Goal: Navigation & Orientation: Understand site structure

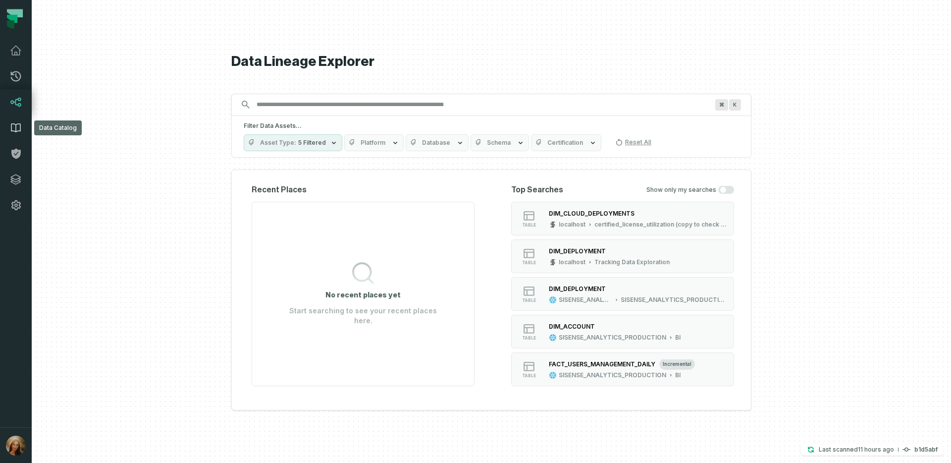
click at [18, 131] on icon at bounding box center [15, 128] width 9 height 8
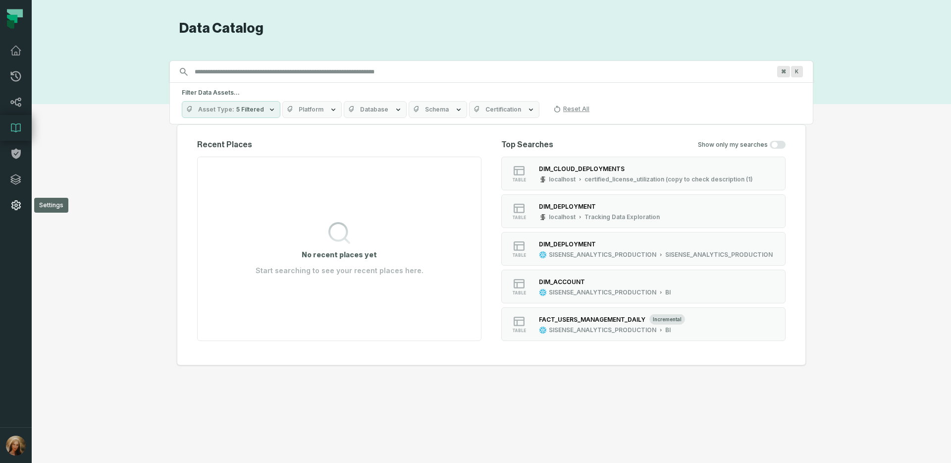
click at [15, 201] on icon at bounding box center [15, 205] width 9 height 10
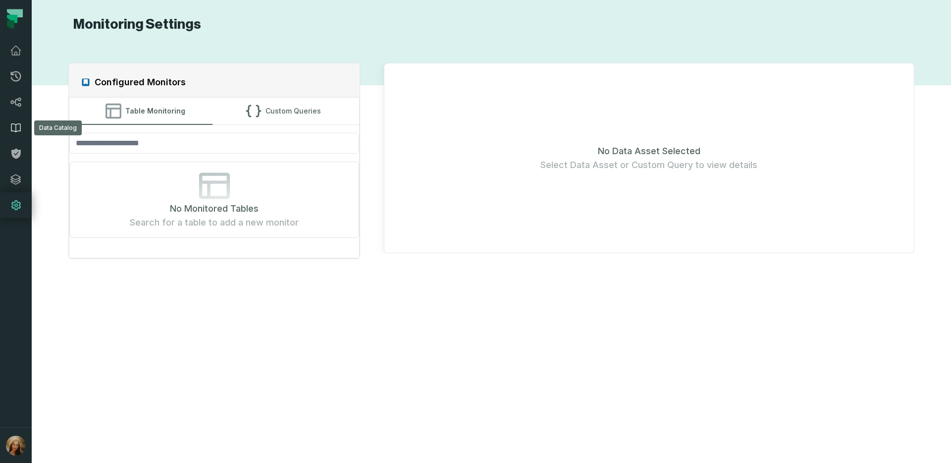
click at [14, 134] on link "Data Catalog" at bounding box center [16, 128] width 32 height 26
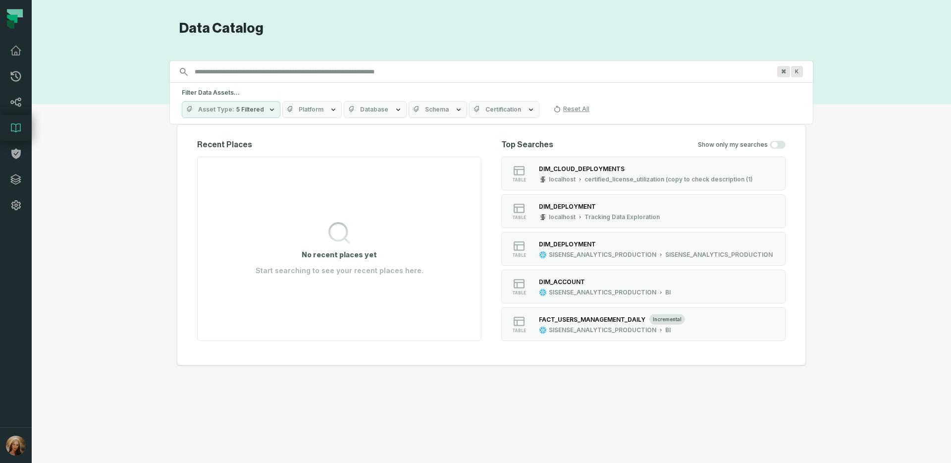
click at [132, 175] on div "Discovery Provider cmdk menu Data Catalog Search for assets across the organiza…" at bounding box center [492, 231] width 884 height 423
click at [25, 103] on link "Lineage" at bounding box center [16, 102] width 32 height 26
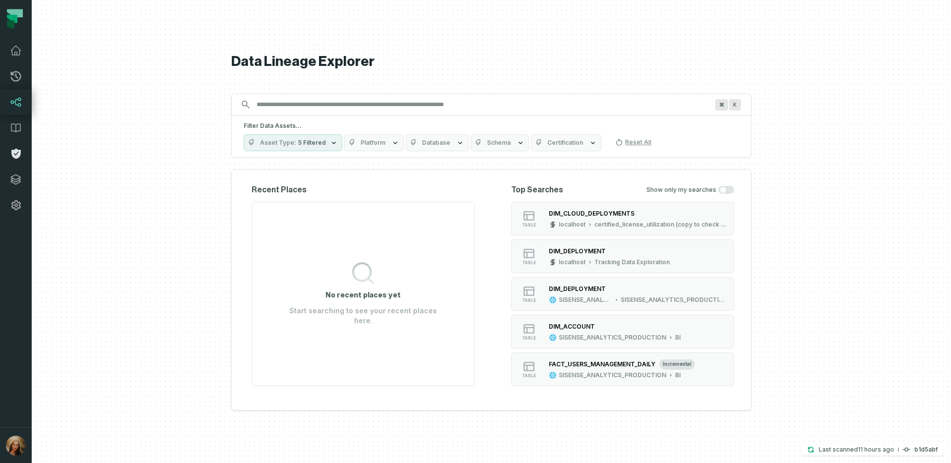
click at [25, 152] on link "Policies" at bounding box center [16, 154] width 32 height 26
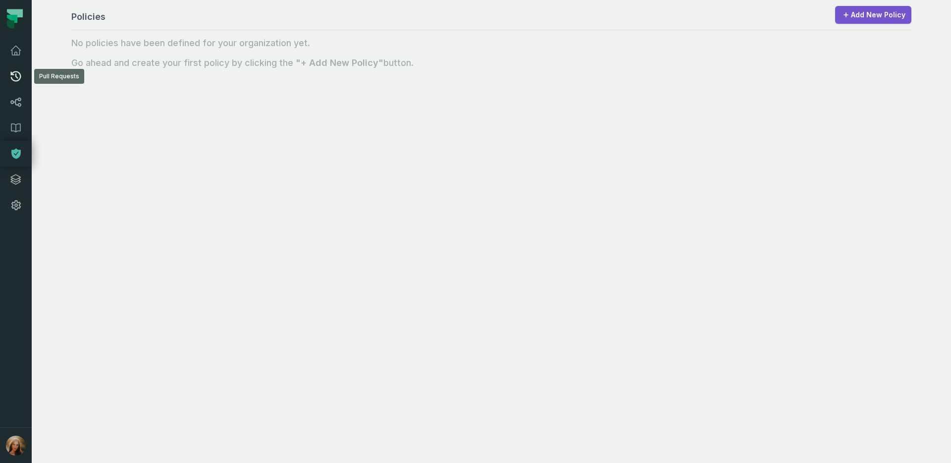
click at [19, 70] on icon at bounding box center [16, 76] width 12 height 12
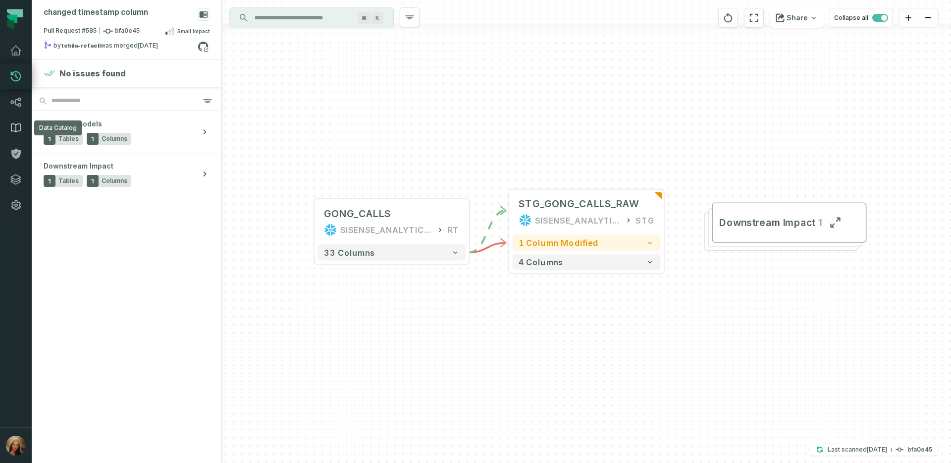
click at [14, 127] on icon at bounding box center [16, 128] width 12 height 12
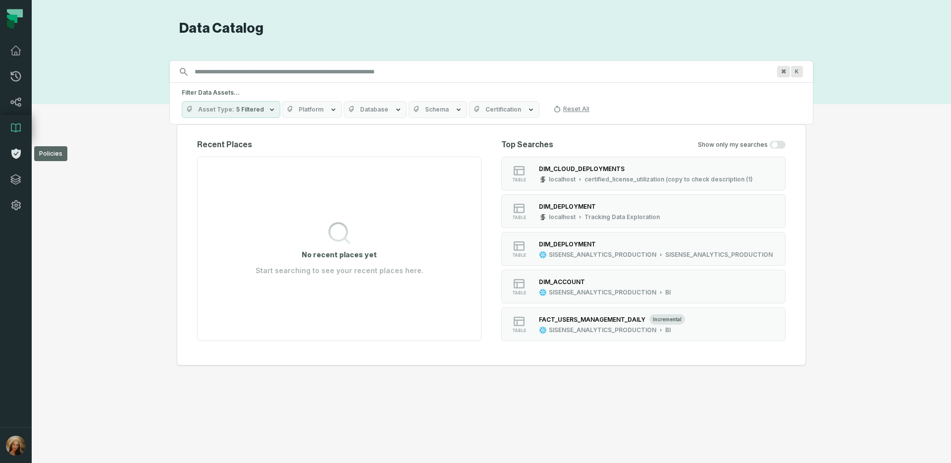
click at [20, 152] on icon at bounding box center [15, 154] width 9 height 10
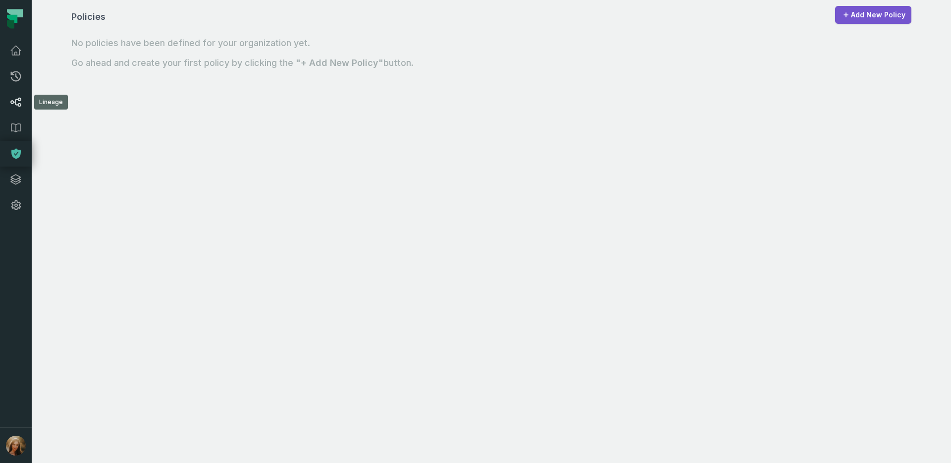
click at [20, 103] on icon at bounding box center [15, 102] width 11 height 9
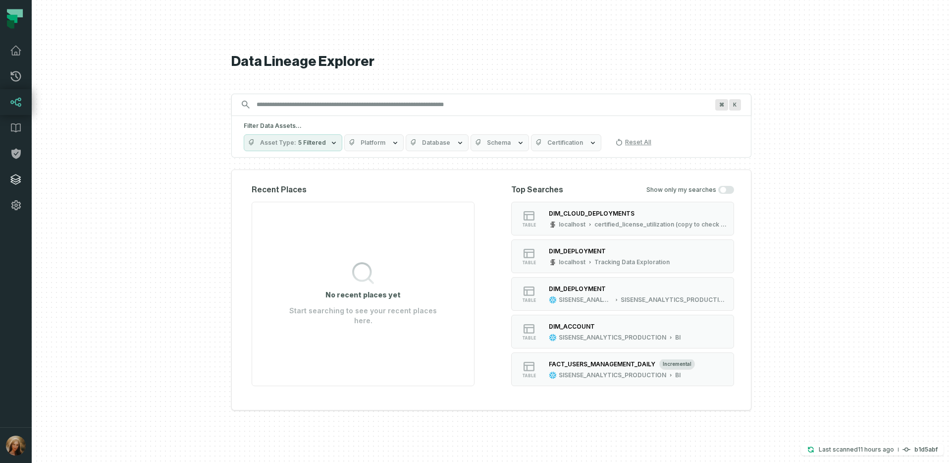
click at [13, 182] on icon at bounding box center [16, 179] width 12 height 12
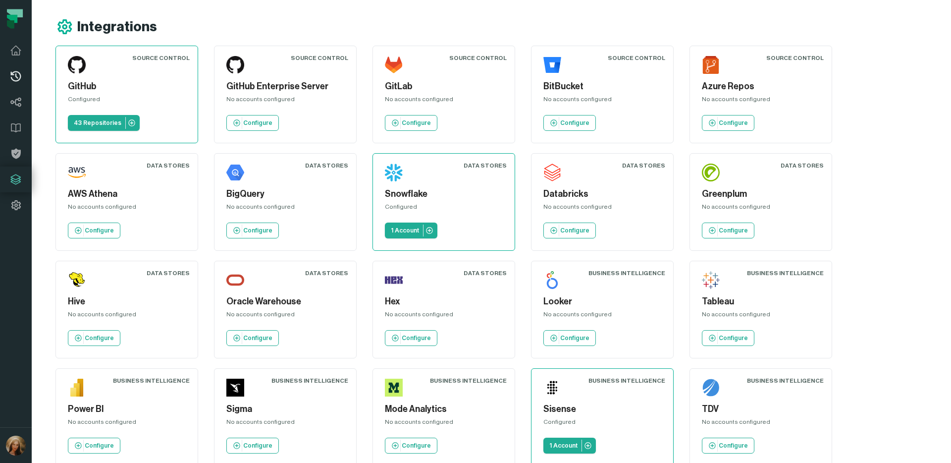
click at [14, 81] on icon at bounding box center [16, 76] width 10 height 10
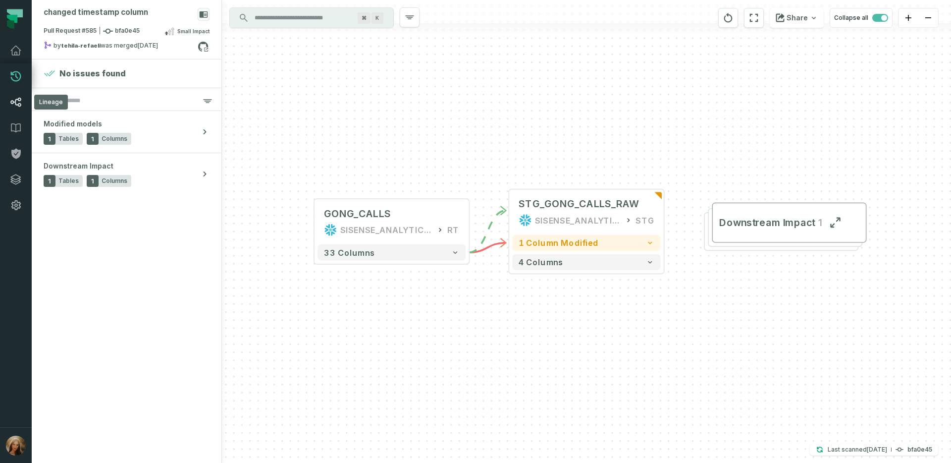
click at [20, 99] on icon at bounding box center [16, 102] width 12 height 12
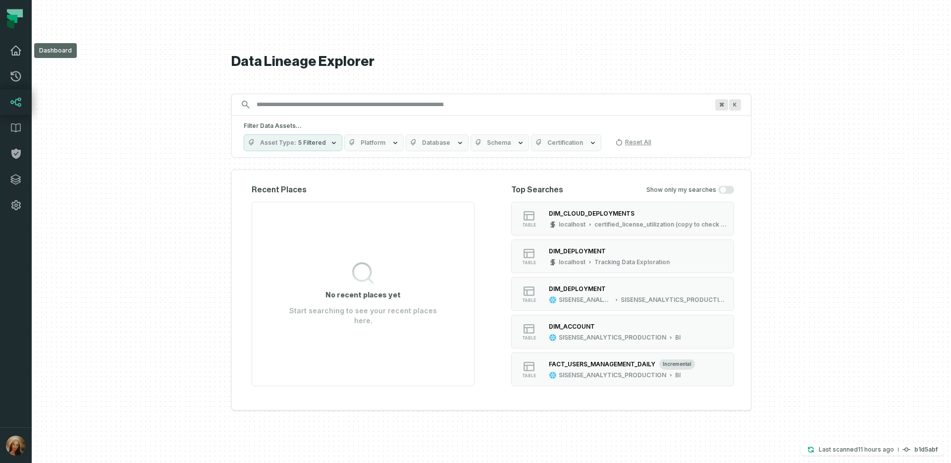
click at [14, 45] on icon at bounding box center [16, 51] width 12 height 12
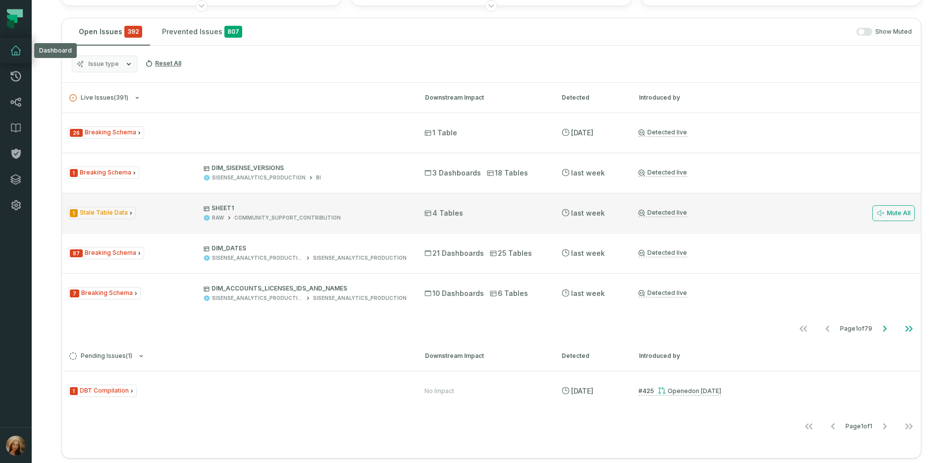
scroll to position [178, 0]
click at [277, 205] on p "SHEET1" at bounding box center [305, 208] width 203 height 8
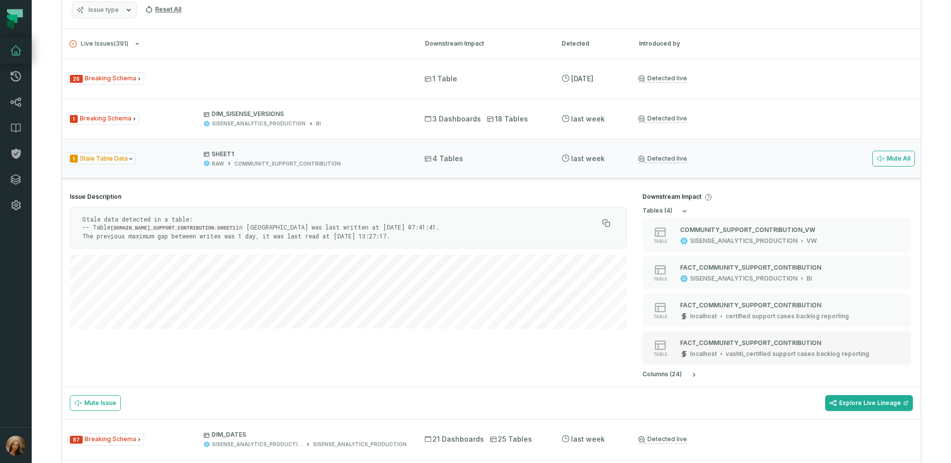
scroll to position [223, 0]
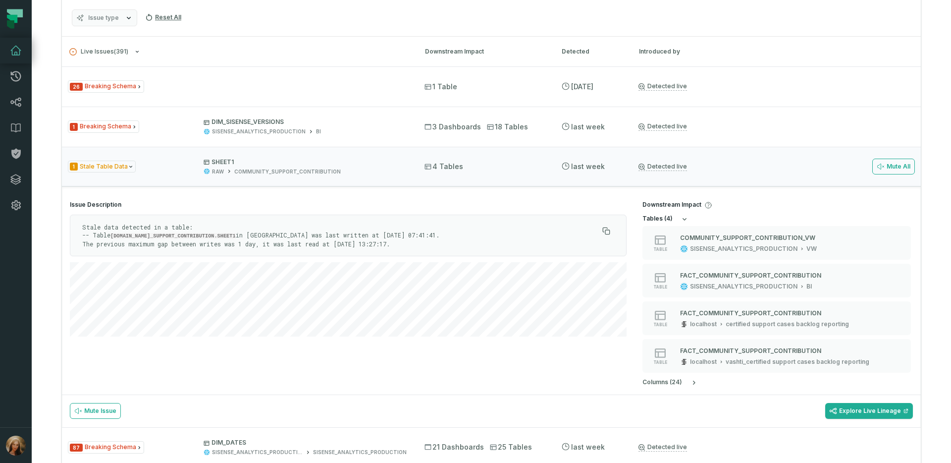
click at [685, 220] on icon "button" at bounding box center [685, 219] width 8 height 8
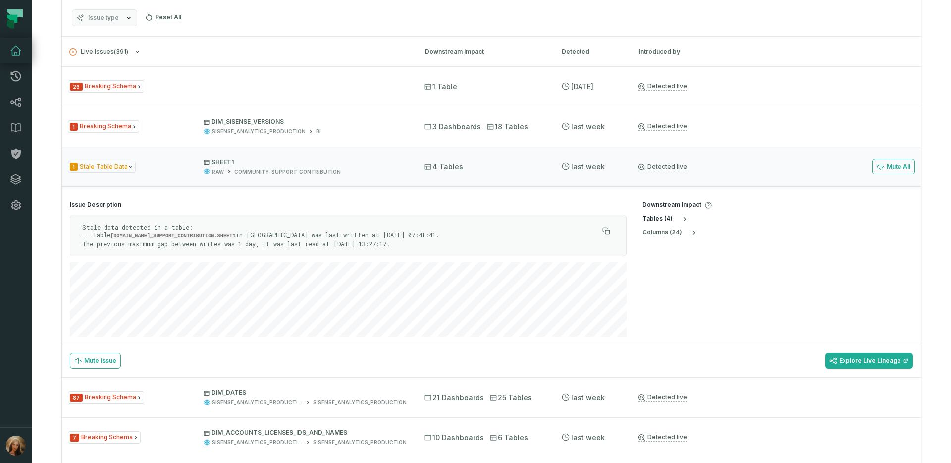
click at [685, 220] on icon "button" at bounding box center [685, 219] width 8 height 8
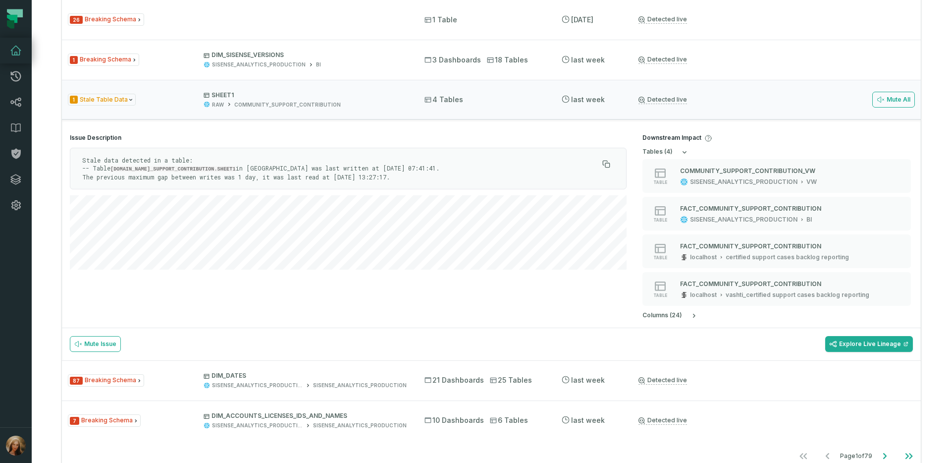
scroll to position [293, 0]
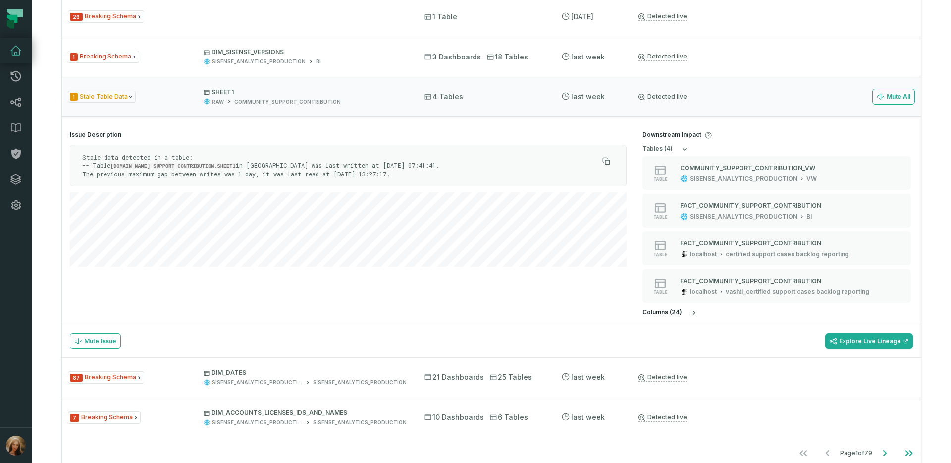
click at [693, 313] on icon "button" at bounding box center [694, 313] width 2 height 4
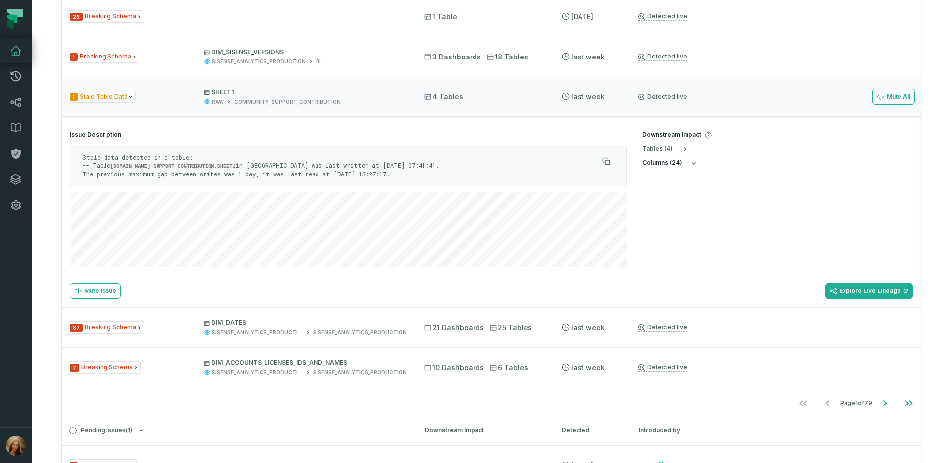
click at [694, 163] on icon "button" at bounding box center [694, 163] width 8 height 8
click at [881, 288] on link "Explore Live Lineage" at bounding box center [869, 291] width 88 height 16
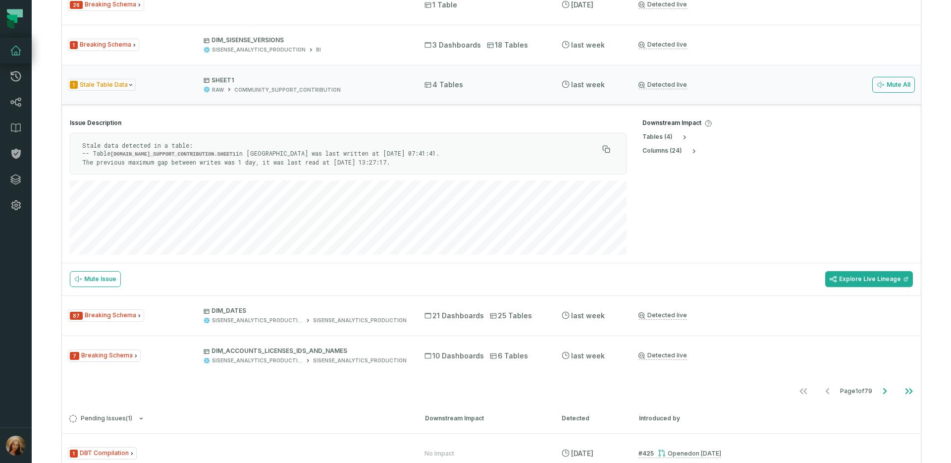
scroll to position [321, 0]
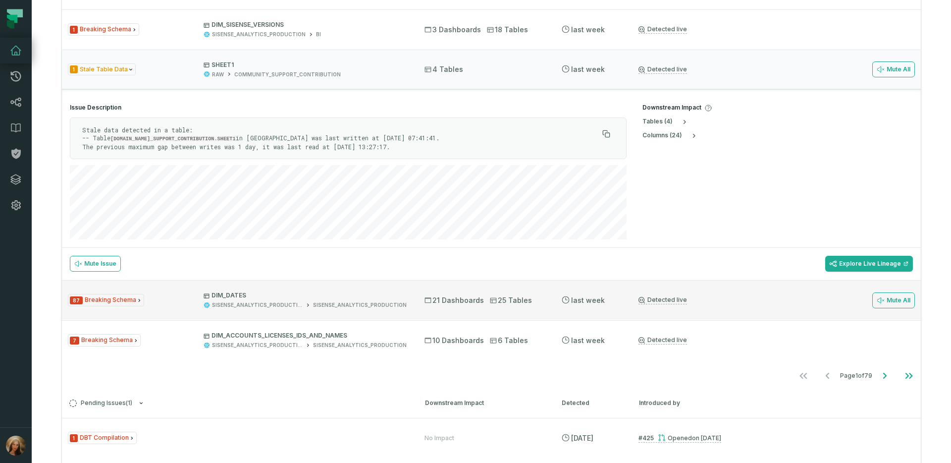
click at [262, 297] on p "DIM_DATES" at bounding box center [305, 295] width 203 height 8
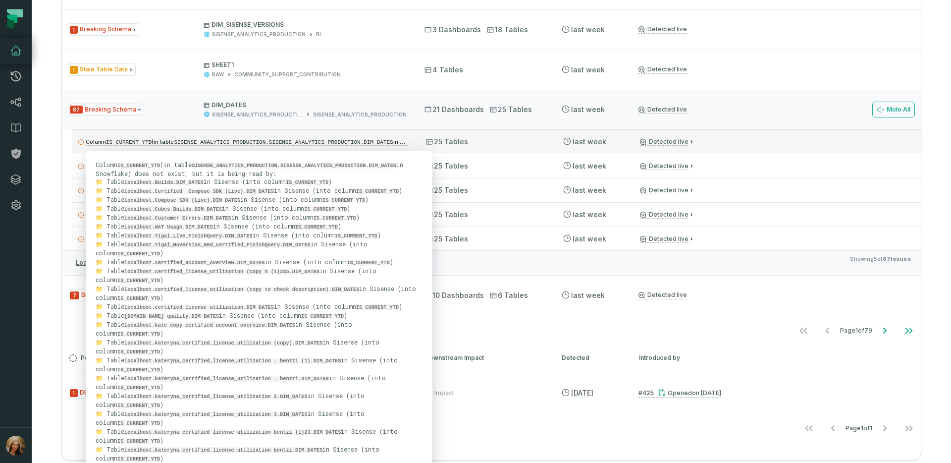
click at [373, 143] on code "SISENSE_ANALYTICS_PRODUCTION.SISENSE_ANALYTICS_PRODUCTION.DIM_DATES" at bounding box center [283, 142] width 219 height 6
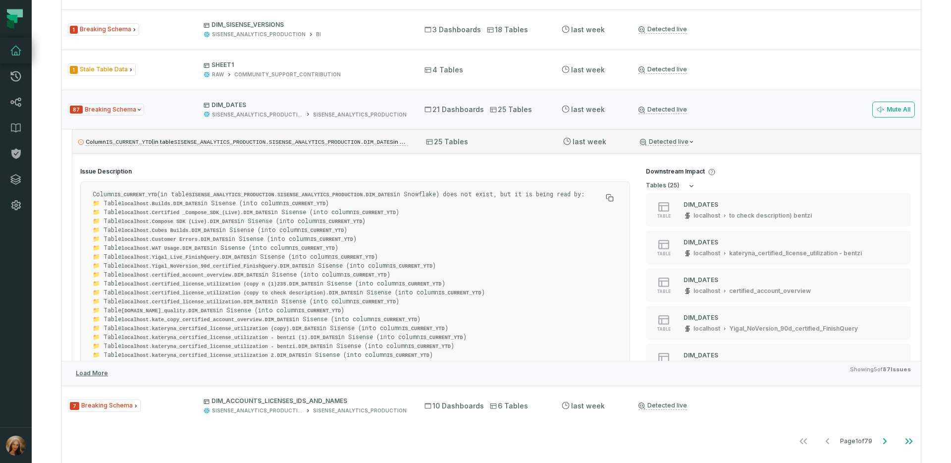
click at [478, 141] on div "25 Tables" at bounding box center [485, 142] width 119 height 10
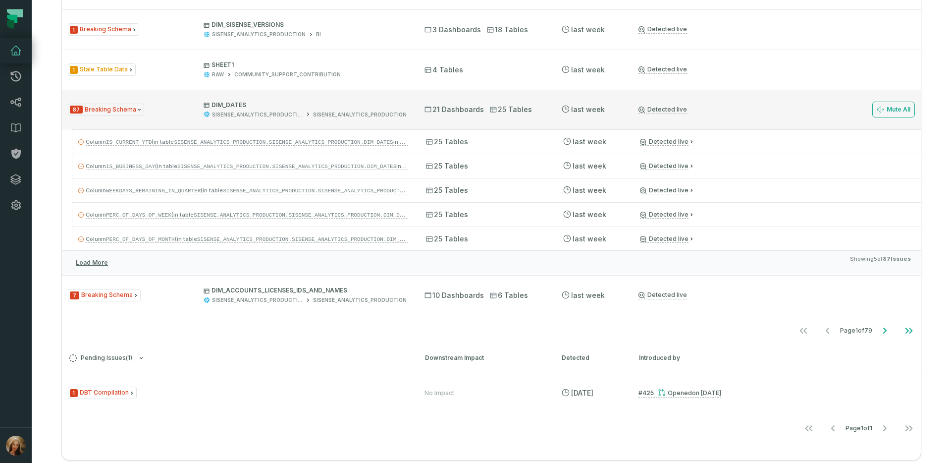
click at [181, 115] on div "87 Breaking Schema DIM_DATES SISENSE_ANALYTICS_PRODUCTION SISENSE_ANALYTICS_PRO…" at bounding box center [237, 109] width 339 height 17
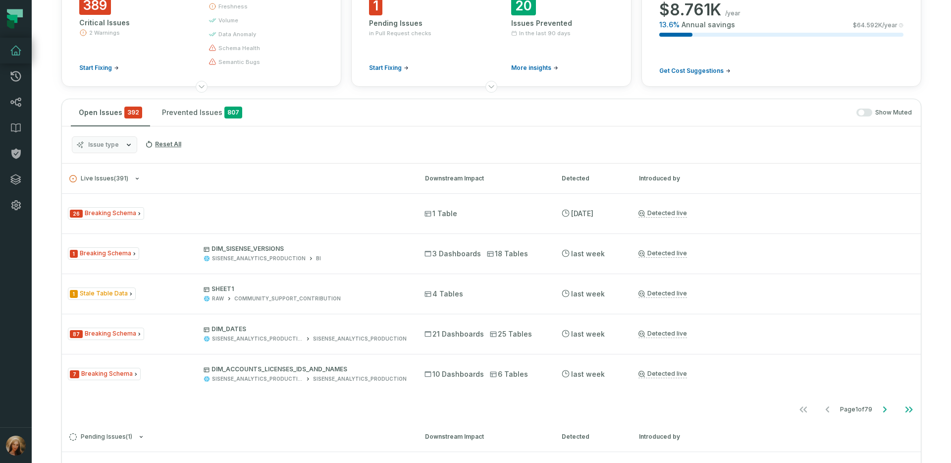
scroll to position [96, 0]
click at [191, 115] on button "Prevented Issues 807" at bounding box center [202, 113] width 96 height 27
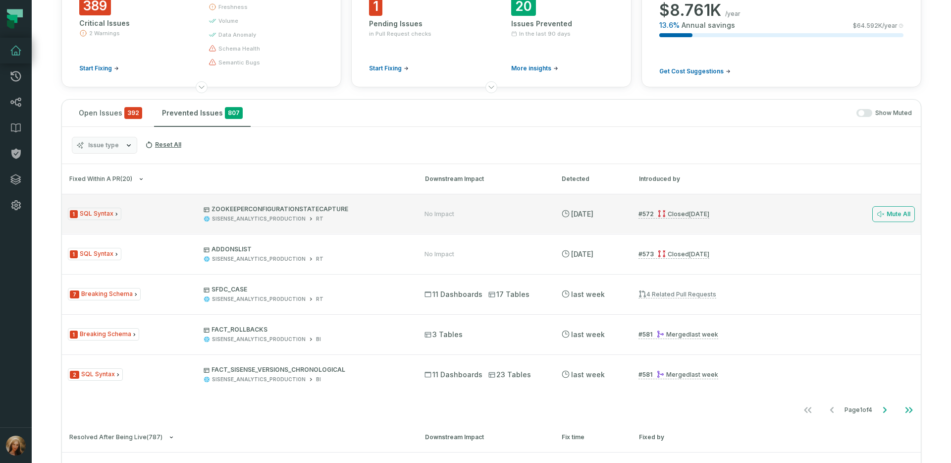
click at [169, 217] on div "1 SQL Syntax ZOOKEEPERCONFIGURATIONSTATECAPTURE SISENSE_ANALYTICS_PRODUCTION RT" at bounding box center [237, 213] width 339 height 17
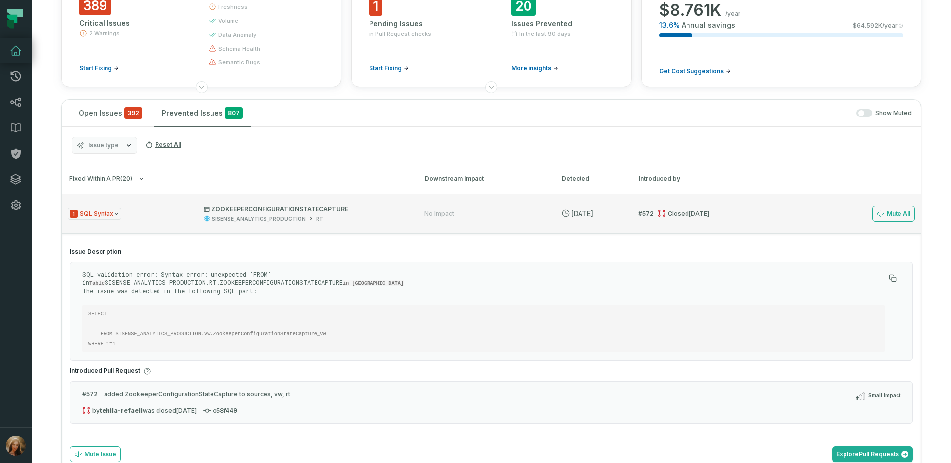
click at [170, 217] on div "1 SQL Syntax ZOOKEEPERCONFIGURATIONSTATECAPTURE SISENSE_ANALYTICS_PRODUCTION RT" at bounding box center [237, 213] width 339 height 17
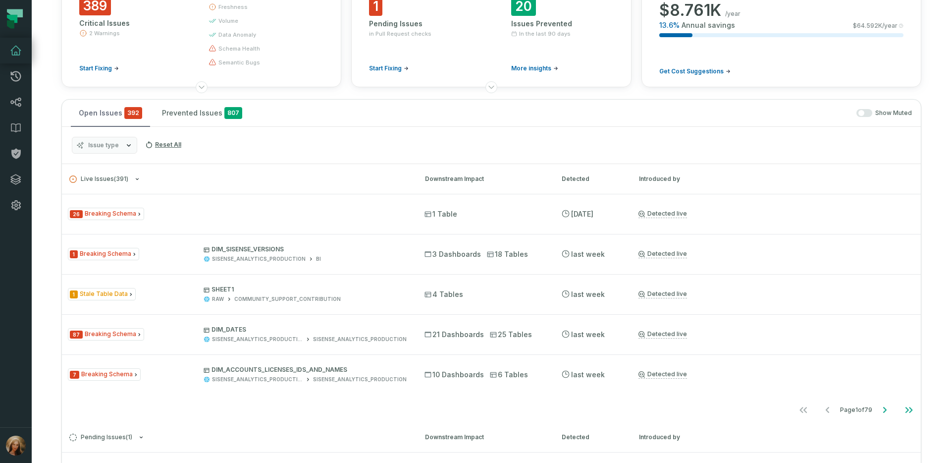
click at [102, 117] on button "Open Issues 392" at bounding box center [110, 113] width 79 height 27
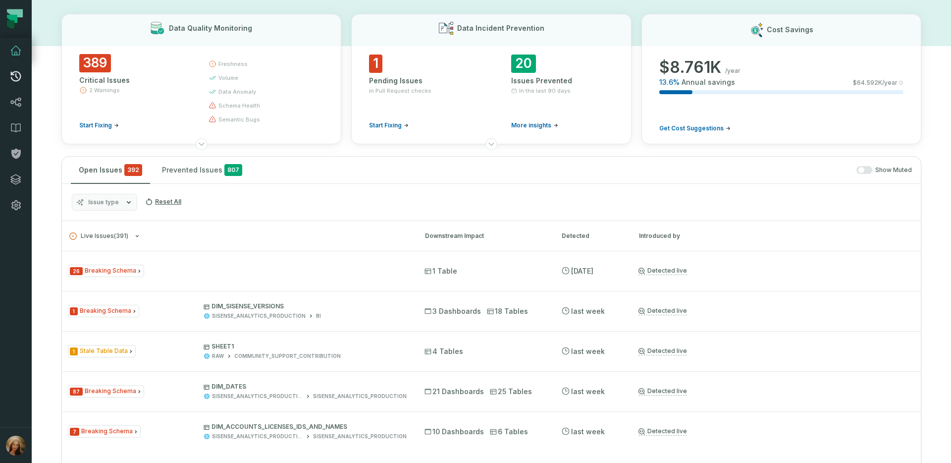
scroll to position [0, 0]
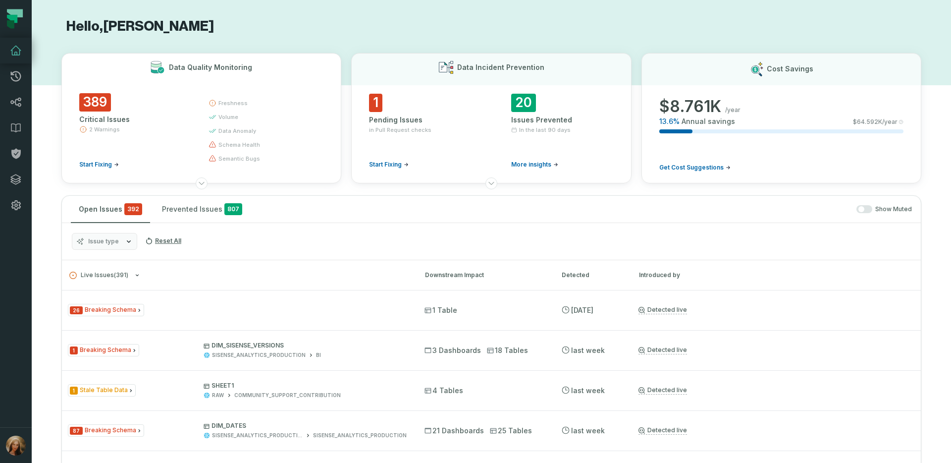
click at [102, 116] on div "Critical Issues" at bounding box center [134, 119] width 111 height 10
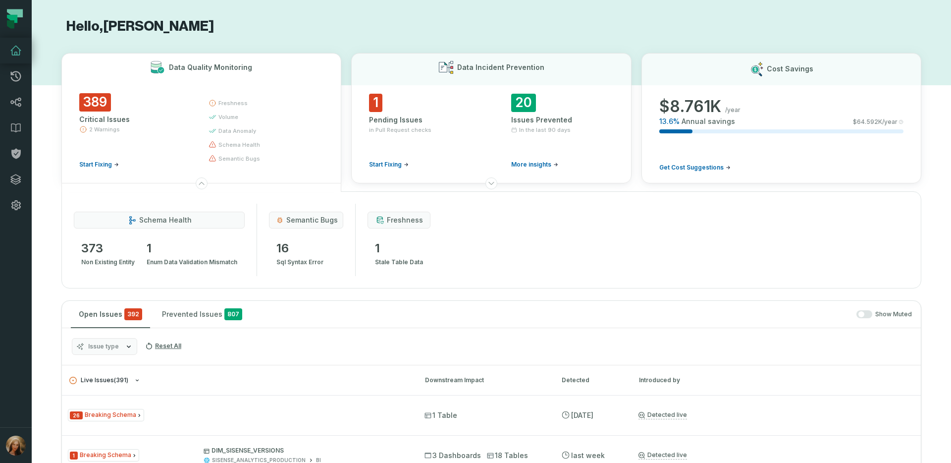
click at [136, 377] on icon "button" at bounding box center [137, 380] width 6 height 6
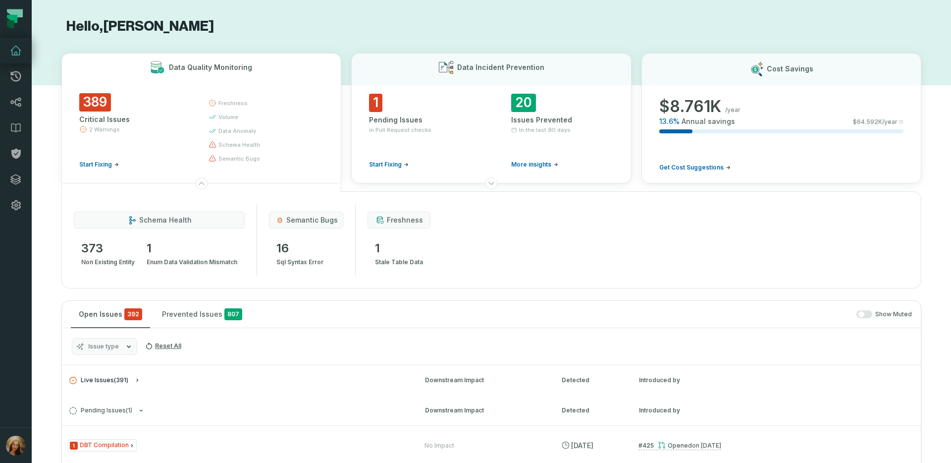
click at [137, 377] on button "Live Issues ( 391 )" at bounding box center [238, 380] width 338 height 7
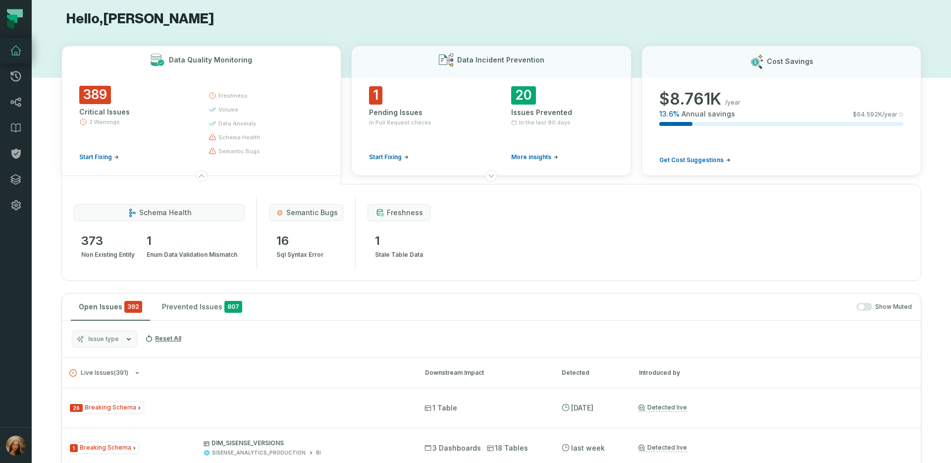
scroll to position [4, 0]
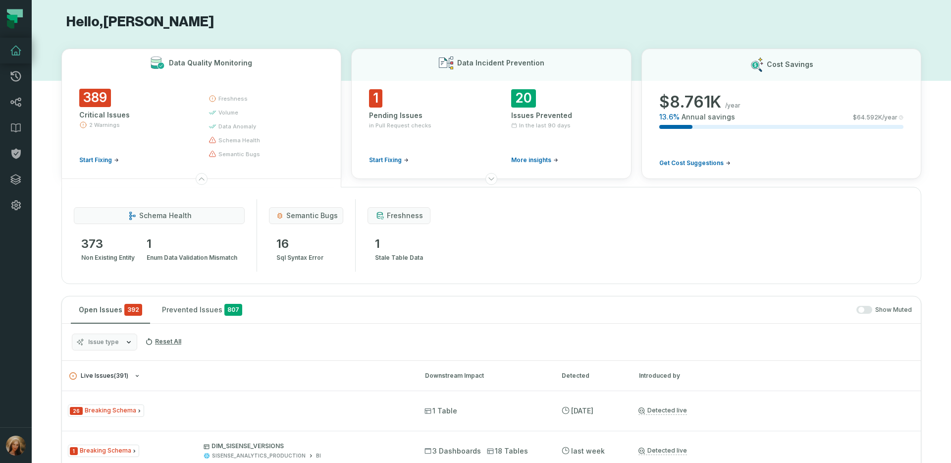
click at [136, 378] on icon "button" at bounding box center [137, 376] width 6 height 6
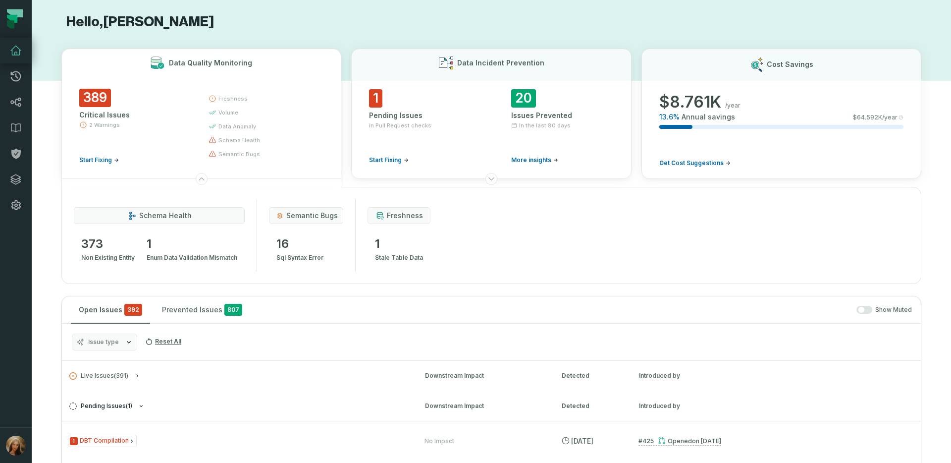
click at [140, 407] on icon "button" at bounding box center [141, 406] width 6 height 6
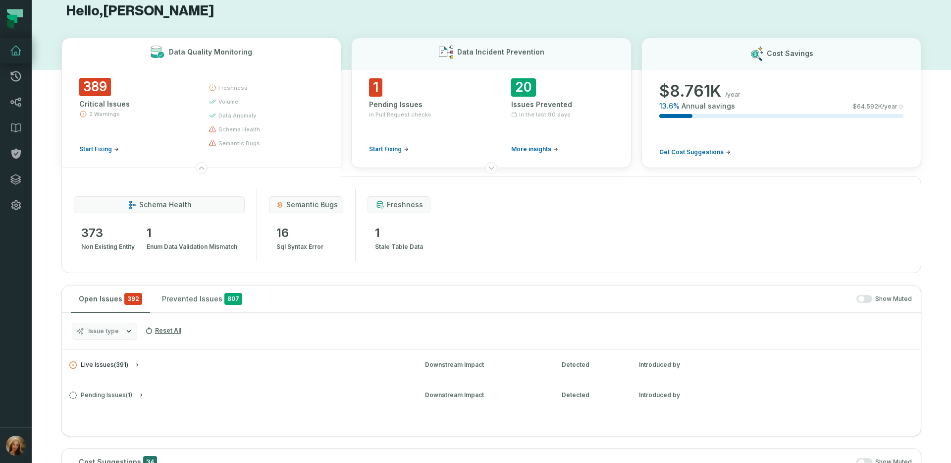
scroll to position [17, 0]
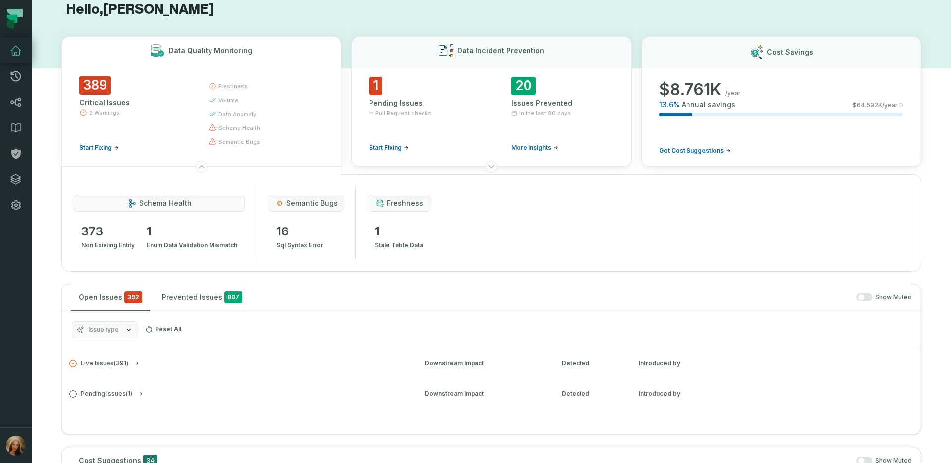
click at [85, 113] on icon "button" at bounding box center [83, 113] width 8 height 8
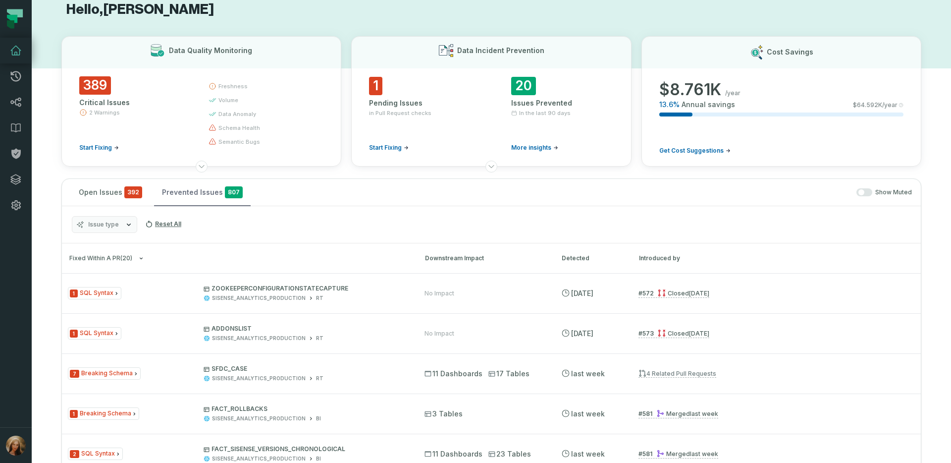
click at [194, 198] on button "Prevented Issues 807" at bounding box center [202, 192] width 97 height 27
click at [109, 193] on button "Open Issues 392" at bounding box center [110, 192] width 79 height 27
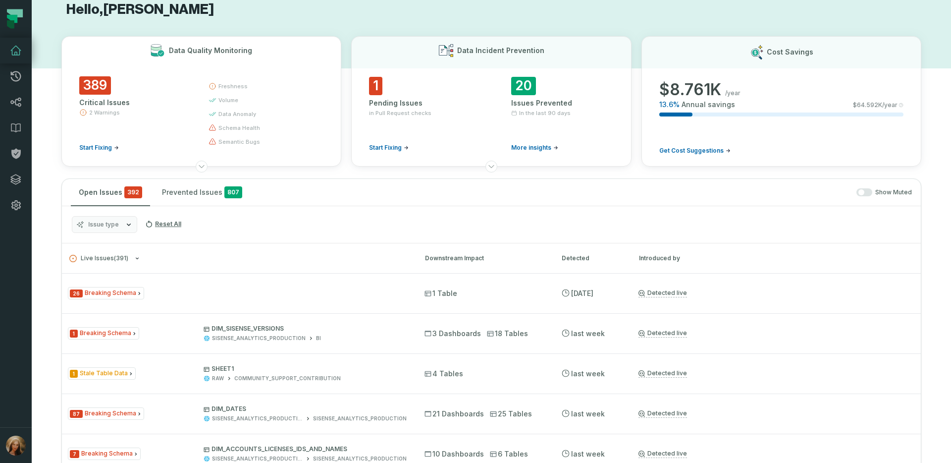
click at [114, 148] on icon "button" at bounding box center [116, 147] width 5 height 5
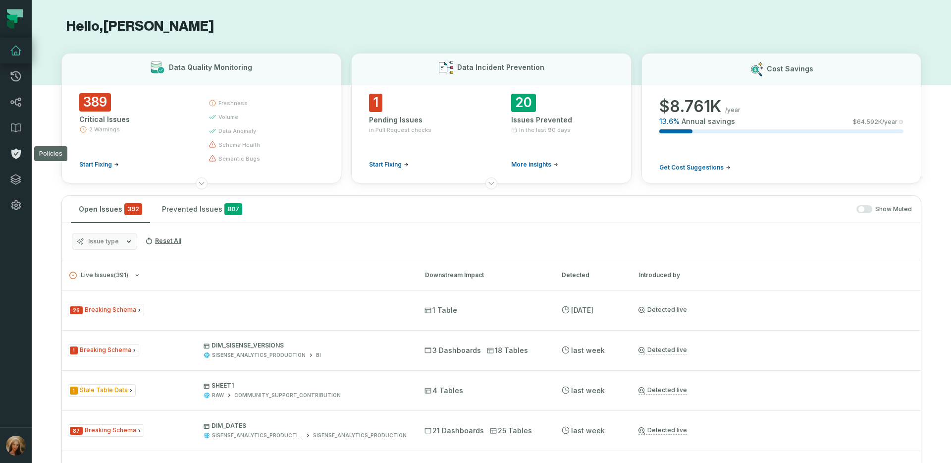
click at [16, 157] on icon at bounding box center [15, 154] width 9 height 10
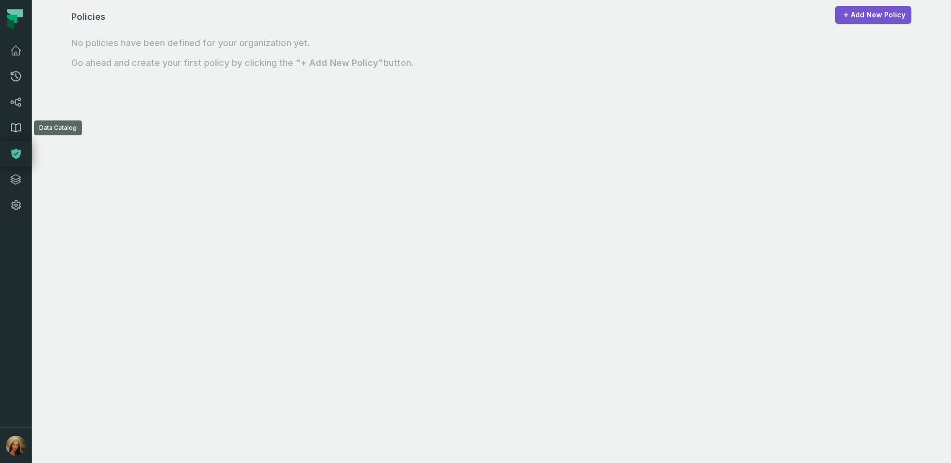
click at [14, 126] on icon at bounding box center [16, 128] width 12 height 12
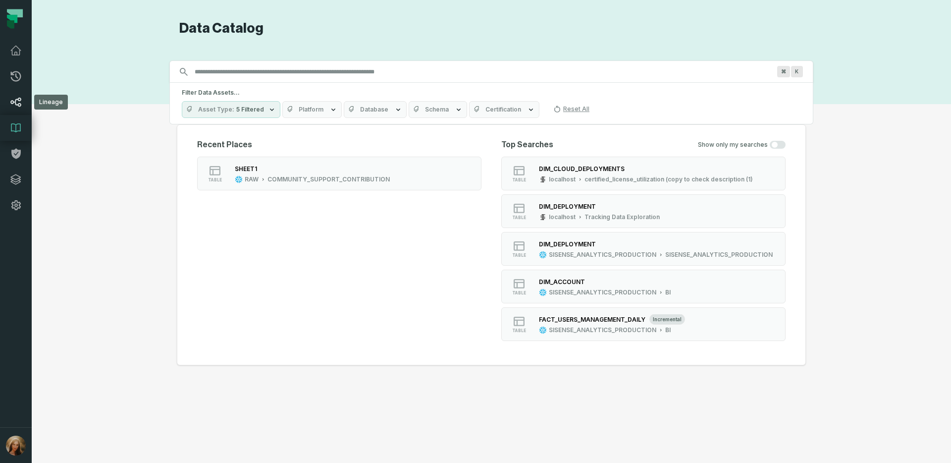
click at [19, 97] on icon at bounding box center [16, 102] width 12 height 12
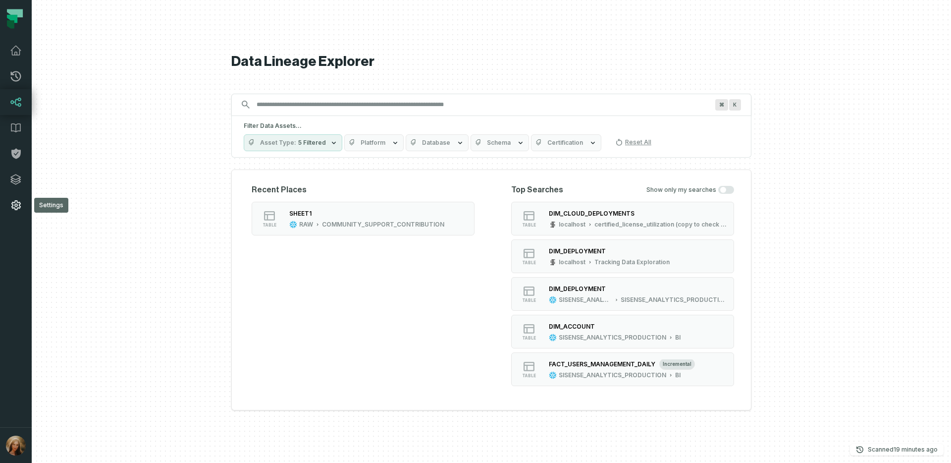
click at [14, 205] on icon at bounding box center [15, 205] width 9 height 10
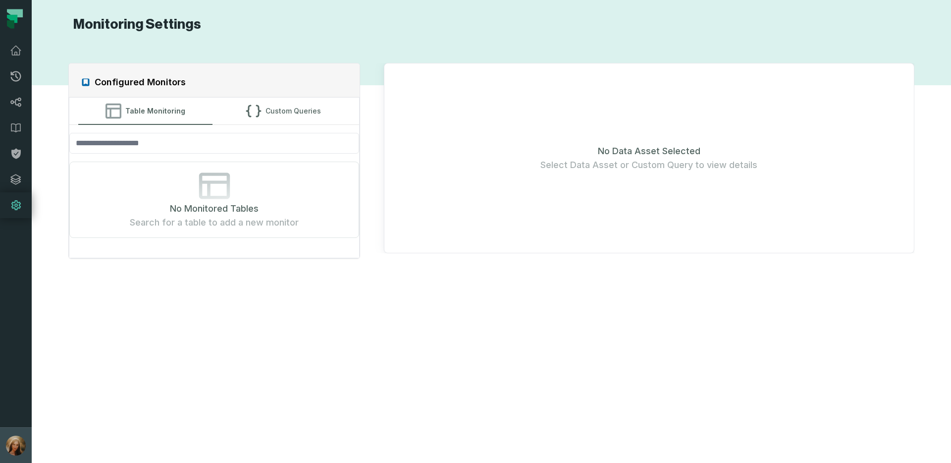
click at [19, 443] on img "button" at bounding box center [16, 445] width 20 height 20
click at [39, 353] on button "Settings" at bounding box center [80, 356] width 156 height 20
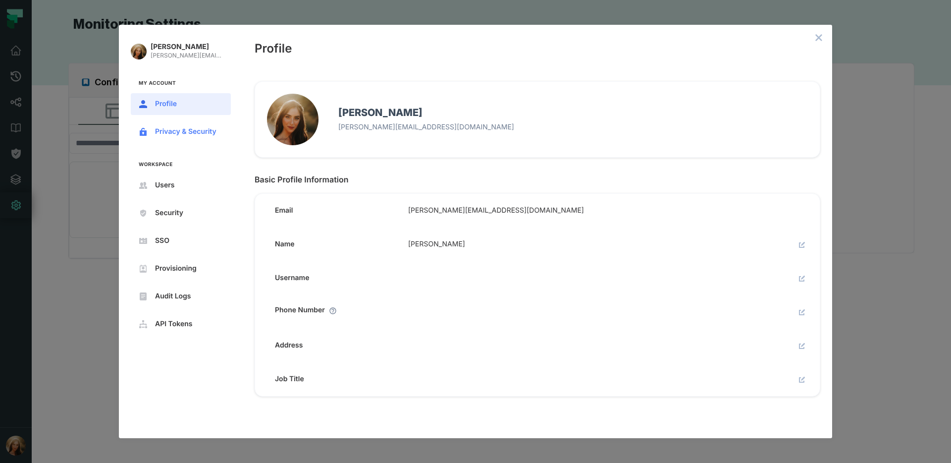
click at [200, 131] on span "Privacy & Security" at bounding box center [188, 132] width 67 height 8
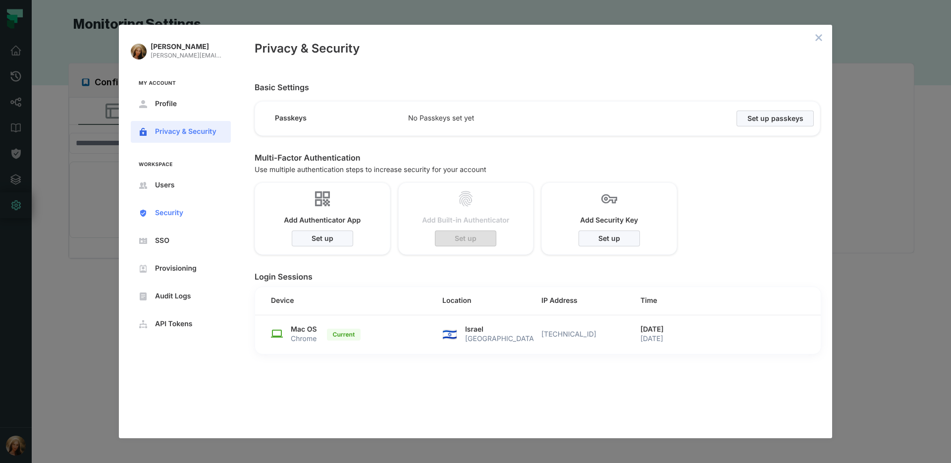
click at [166, 187] on span "Users" at bounding box center [188, 185] width 67 height 8
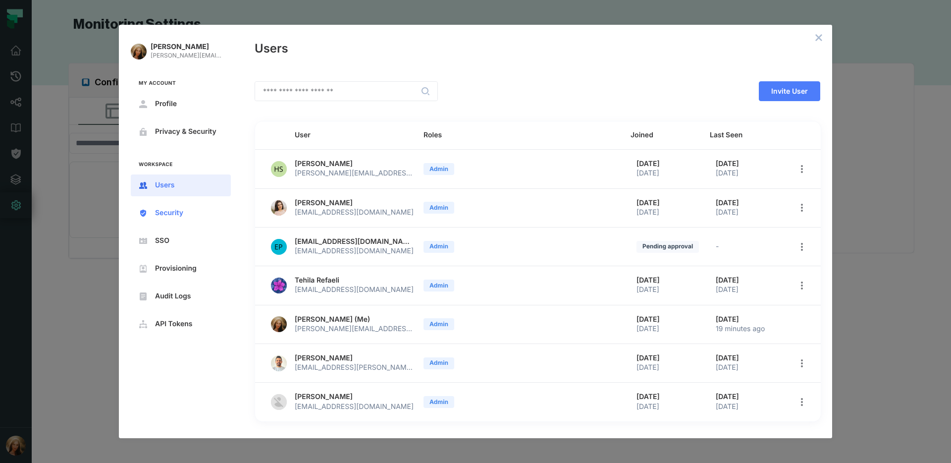
click at [161, 221] on button "Security" at bounding box center [181, 213] width 100 height 22
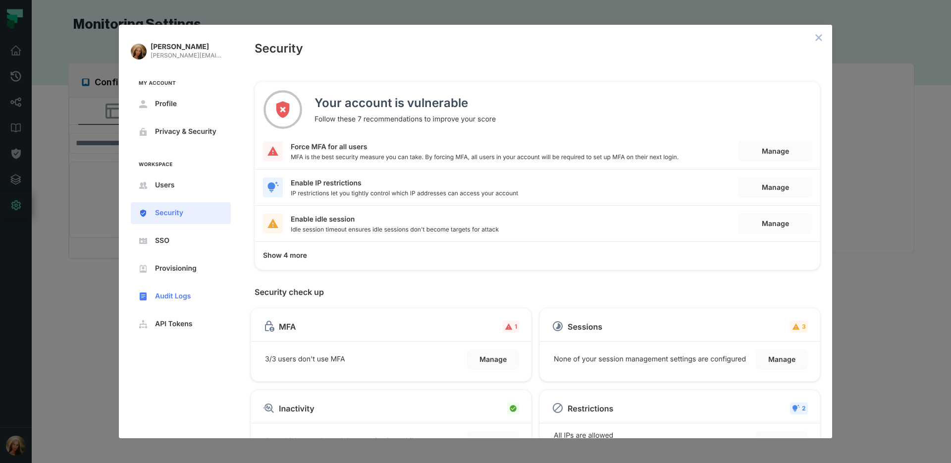
click at [155, 273] on button "Provisioning" at bounding box center [181, 269] width 100 height 22
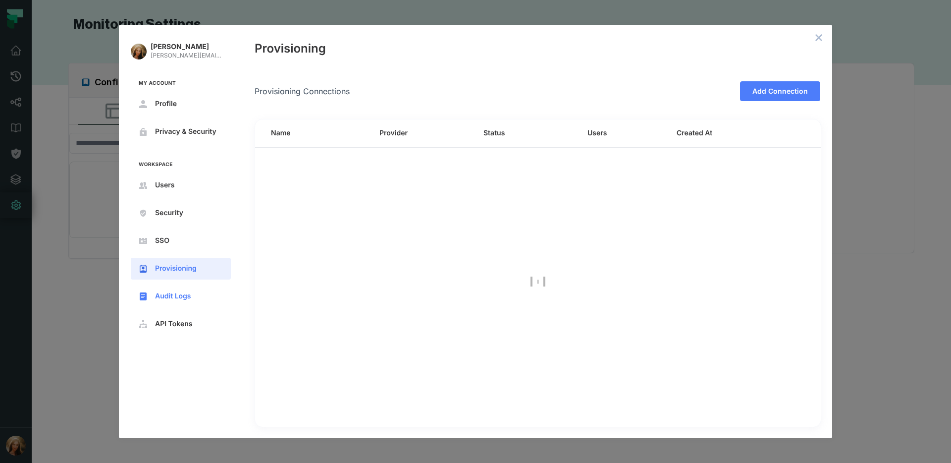
click at [194, 300] on span "Audit Logs" at bounding box center [188, 296] width 67 height 8
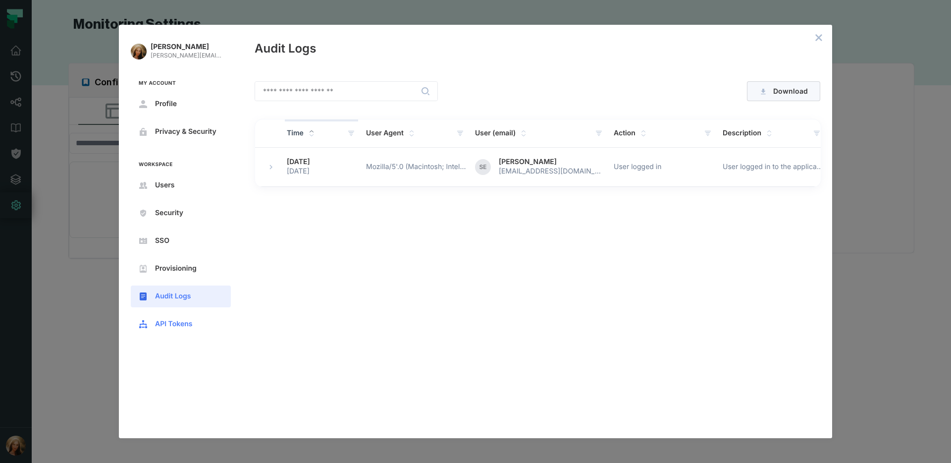
click at [178, 328] on button "API Tokens" at bounding box center [181, 324] width 100 height 22
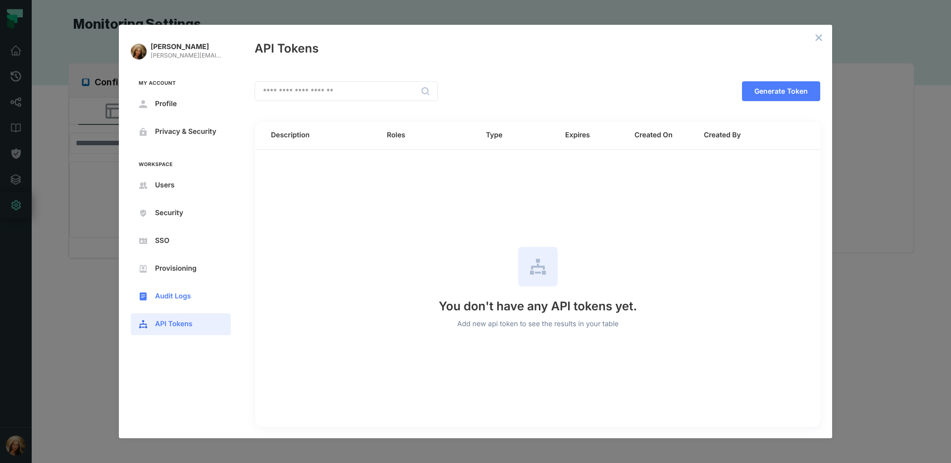
click at [176, 303] on button "Audit Logs" at bounding box center [181, 296] width 100 height 22
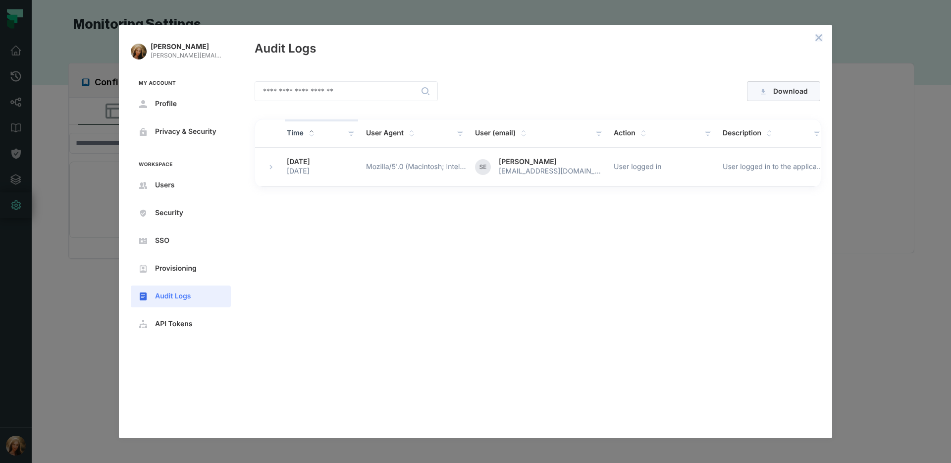
click at [820, 39] on icon "close admin-box" at bounding box center [819, 38] width 6 height 6
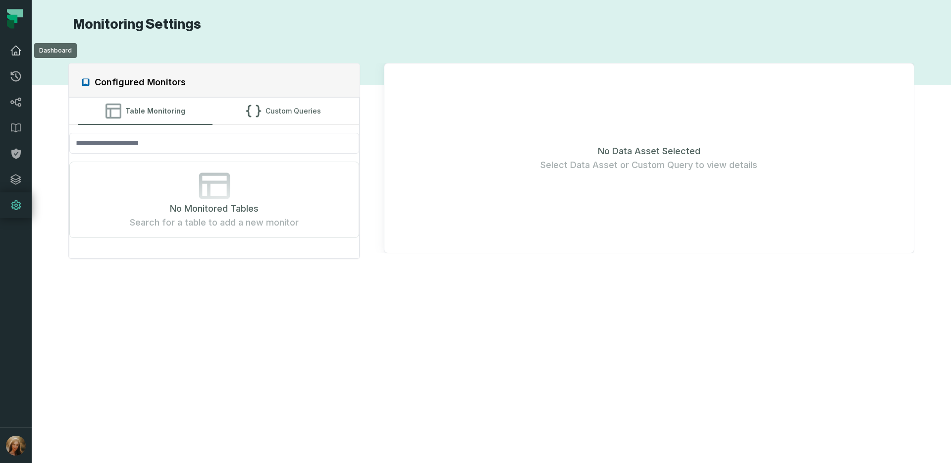
click at [19, 55] on icon at bounding box center [16, 51] width 12 height 12
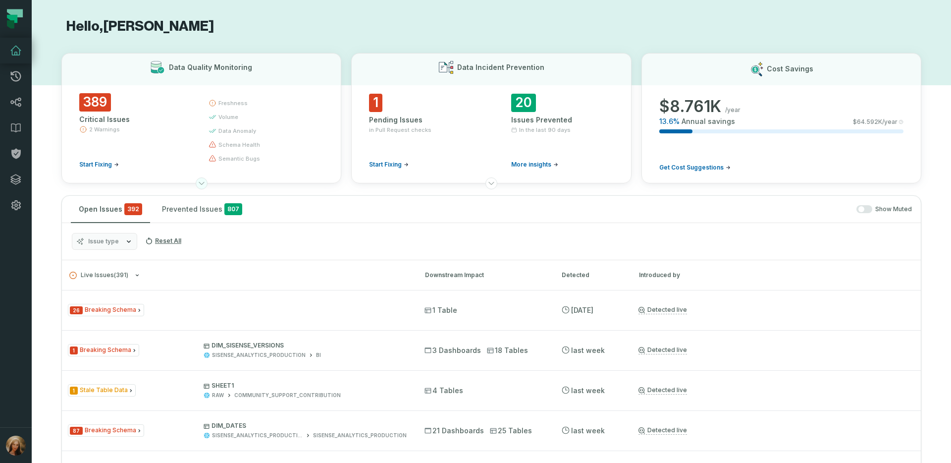
click at [198, 186] on icon at bounding box center [202, 183] width 8 height 8
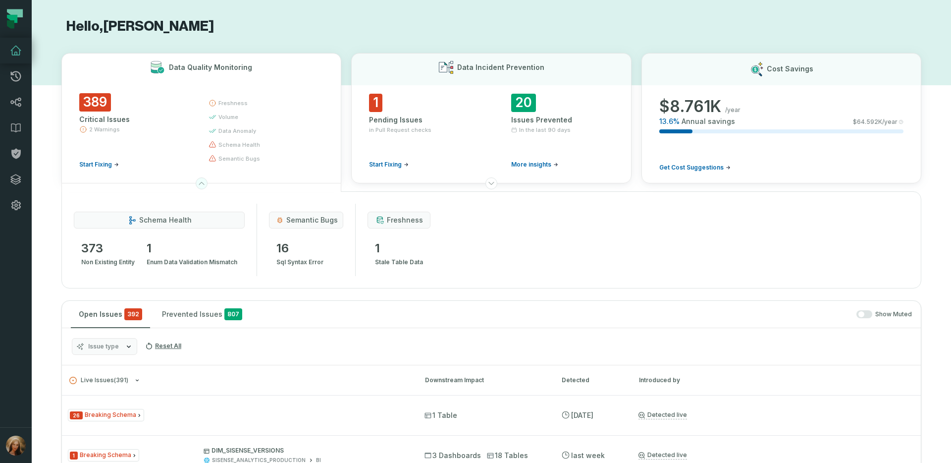
click at [203, 185] on icon at bounding box center [202, 183] width 8 height 8
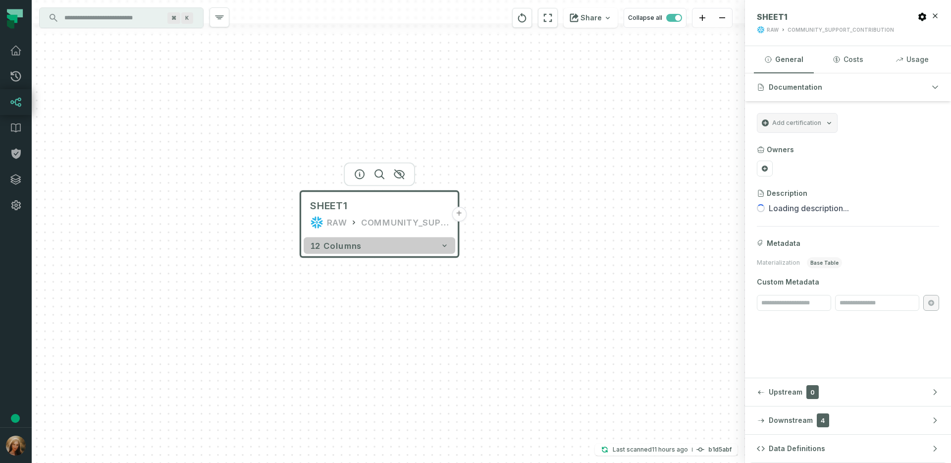
click at [443, 246] on icon "button" at bounding box center [444, 245] width 8 height 8
